Goal: Task Accomplishment & Management: Manage account settings

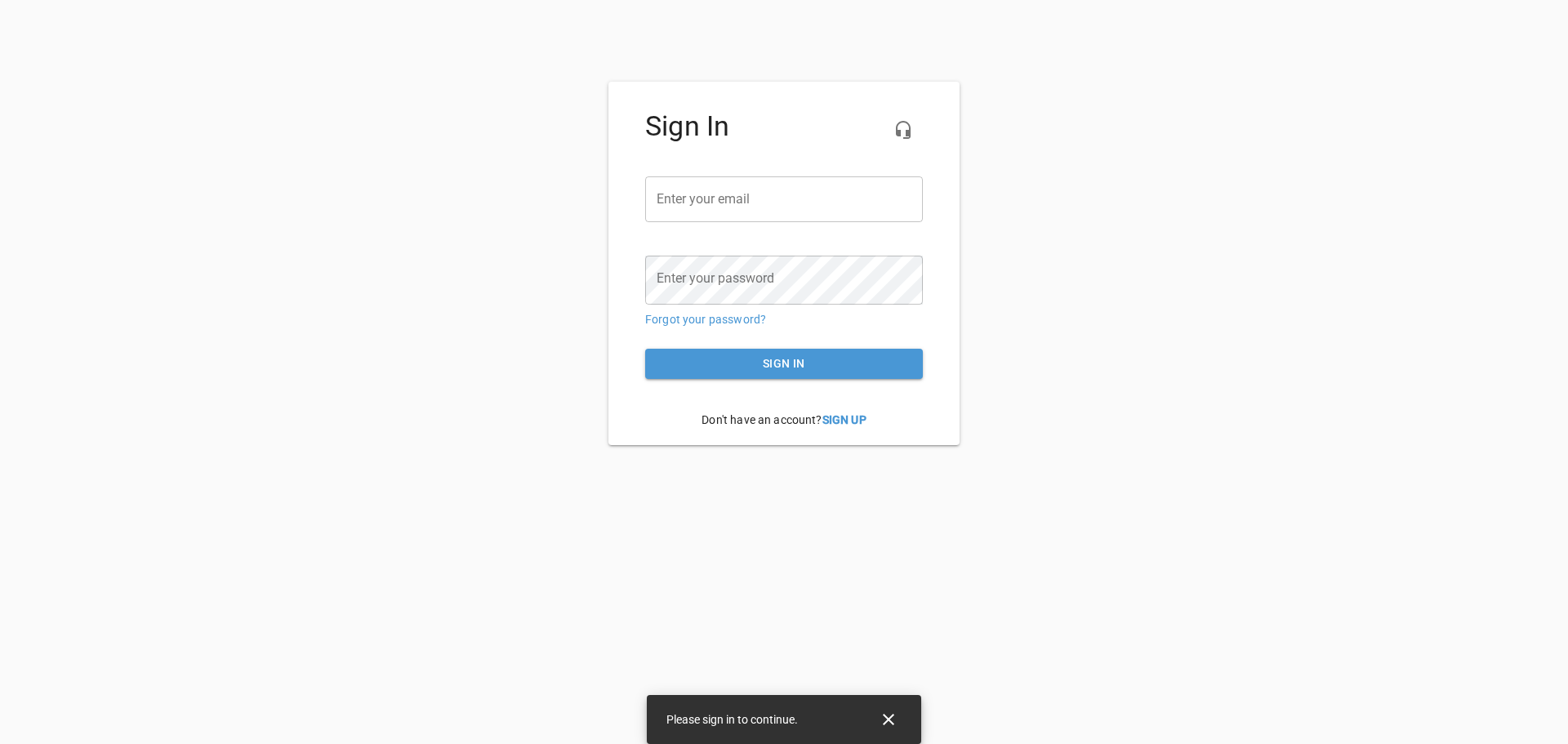
type input "[EMAIL_ADDRESS][DOMAIN_NAME]"
click at [894, 718] on icon "Close" at bounding box center [888, 719] width 19 height 19
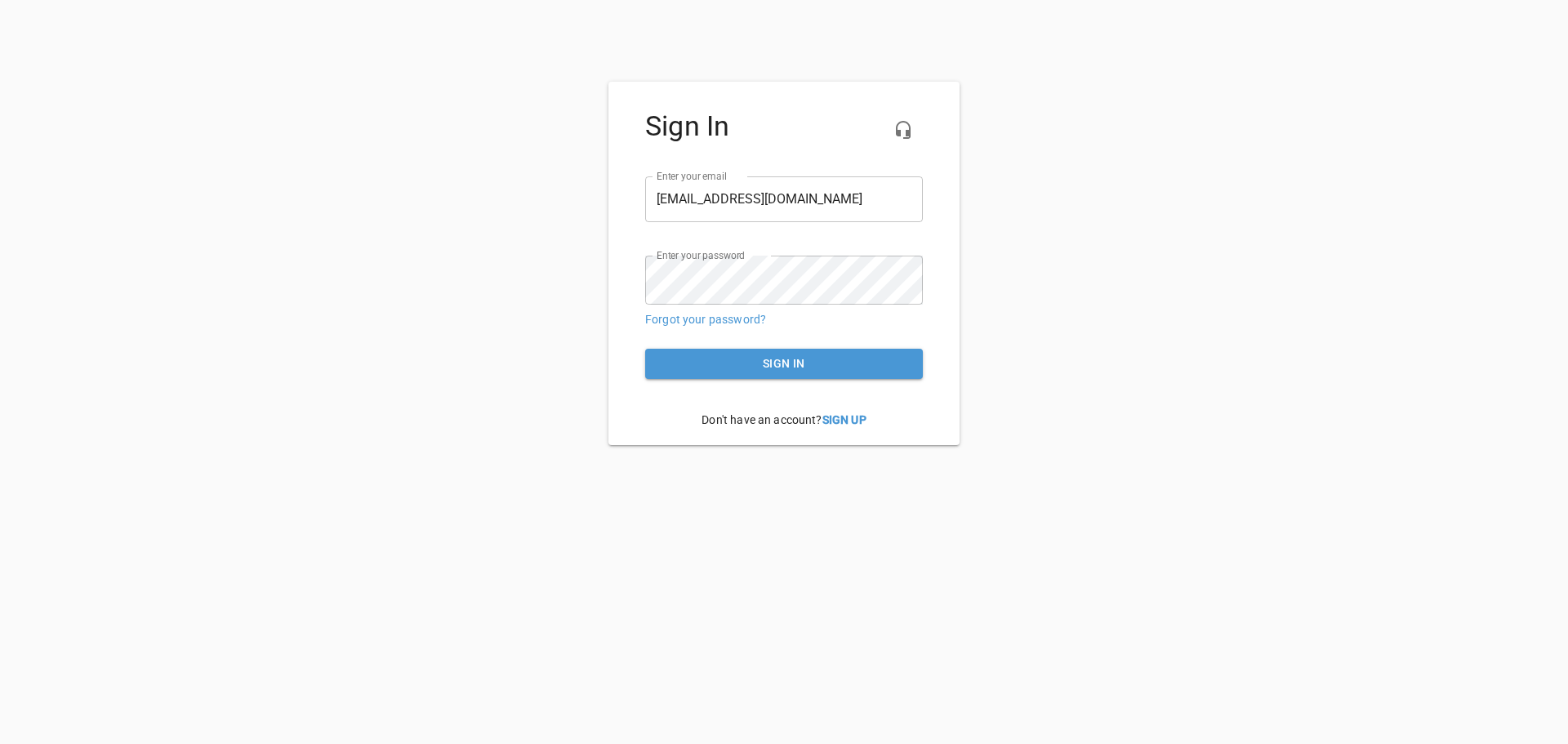
click at [401, 308] on div "Sign In Enter your email ​ [EMAIL_ADDRESS][DOMAIN_NAME] Enter your password ​ F…" at bounding box center [784, 263] width 1568 height 364
